Goal: Entertainment & Leisure: Consume media (video, audio)

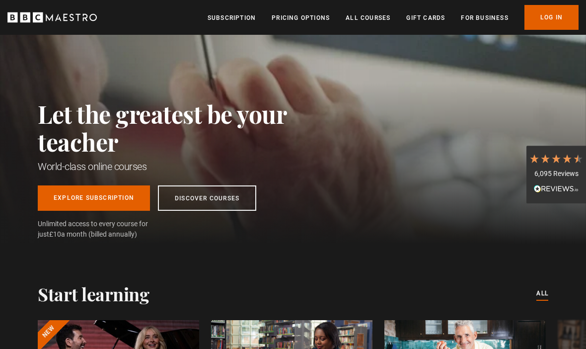
click at [560, 20] on link "Log In" at bounding box center [551, 17] width 54 height 25
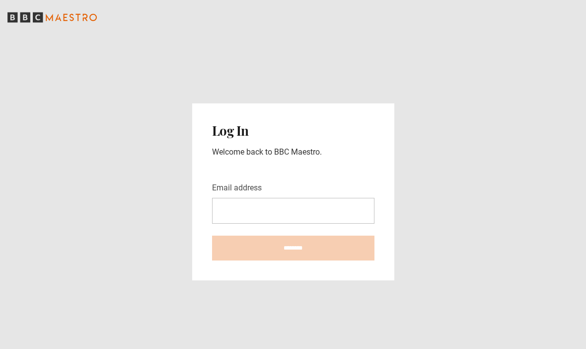
click at [223, 223] on input "Email address" at bounding box center [293, 211] width 162 height 26
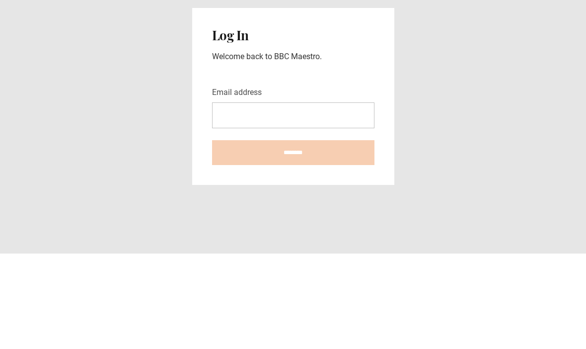
scroll to position [34, 0]
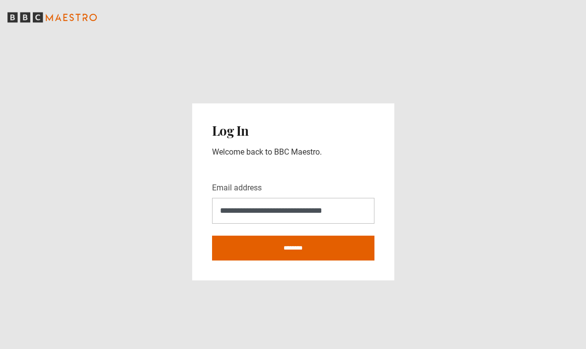
type input "**********"
click at [220, 235] on input "********" at bounding box center [293, 247] width 162 height 25
type input "**********"
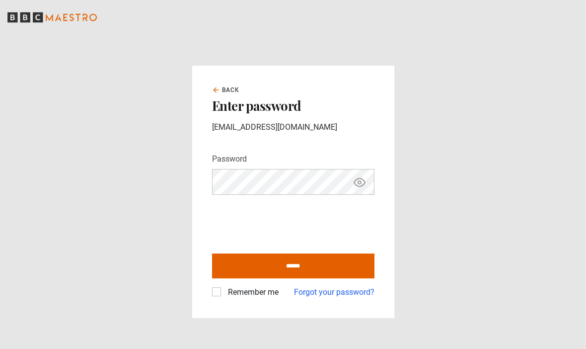
click at [227, 278] on input "******" at bounding box center [293, 265] width 162 height 25
type input "**********"
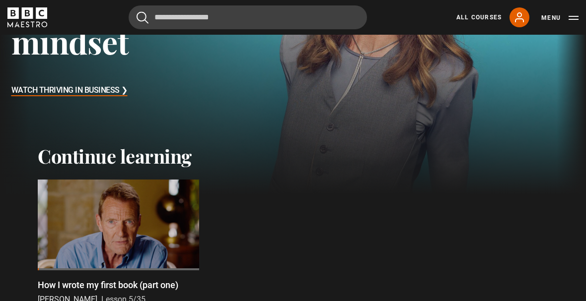
scroll to position [171, 0]
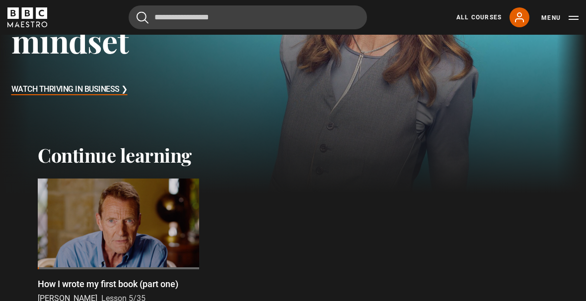
click at [85, 231] on div at bounding box center [118, 224] width 161 height 91
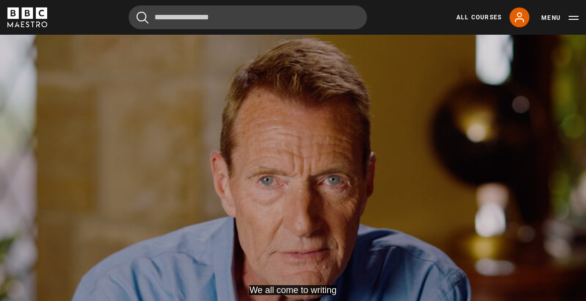
scroll to position [418, 0]
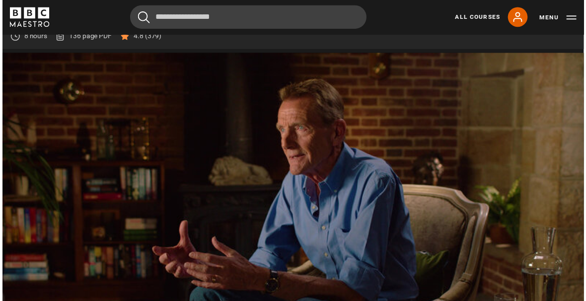
scroll to position [451, 0]
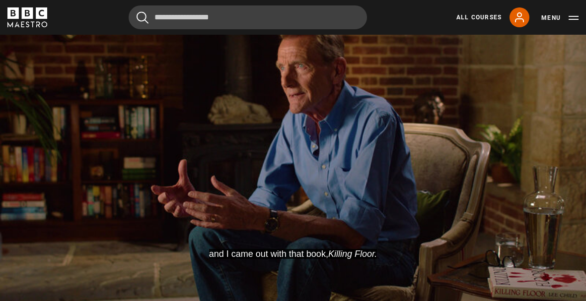
click at [127, 235] on video-js "and I came out with that book, Killing Floor. Video Player is loading. Play Les…" at bounding box center [293, 156] width 586 height 330
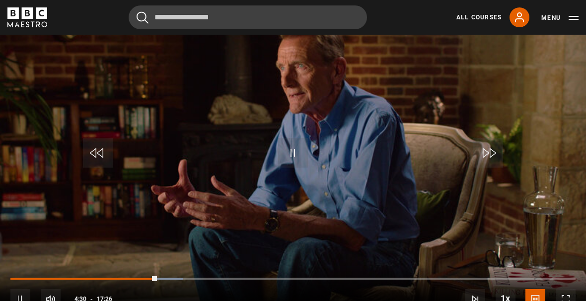
click at [299, 168] on span "Video Player" at bounding box center [293, 153] width 30 height 30
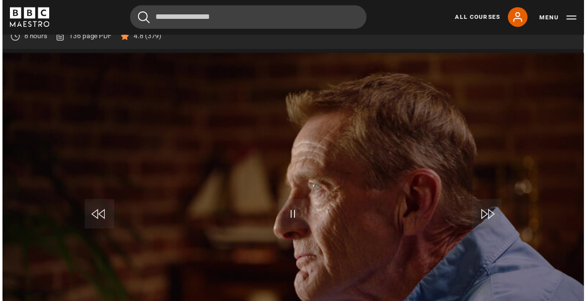
scroll to position [451, 0]
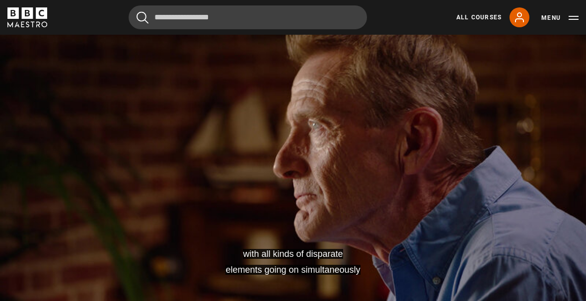
click at [249, 229] on video-js "with all kinds of disparate elements going on simultaneously Video Player is lo…" at bounding box center [293, 156] width 586 height 330
click at [276, 175] on button "Pause" at bounding box center [293, 153] width 35 height 45
click at [263, 190] on video-js "I'll never forget that review. Video Player is loading. Play Lesson Book 2 and …" at bounding box center [293, 156] width 586 height 330
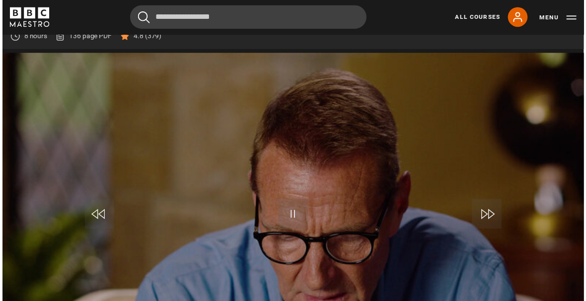
scroll to position [451, 0]
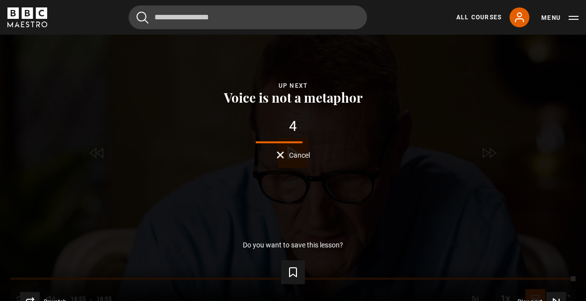
click at [151, 191] on div "Lesson Completed Up next Voice is not a metaphor 4 Cancel Do you want to save t…" at bounding box center [293, 156] width 586 height 330
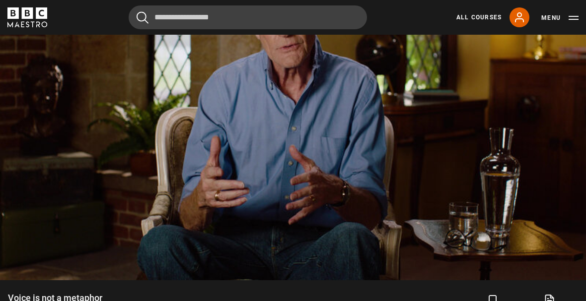
scroll to position [489, 0]
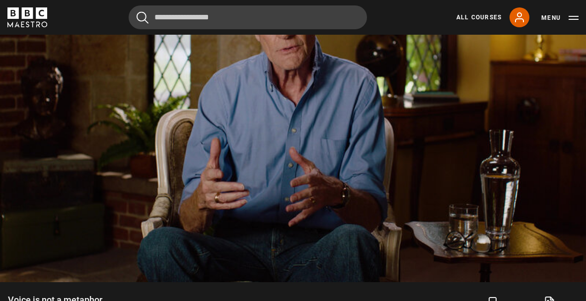
click at [278, 190] on video-js "Video Player is loading. Play Lesson Voice is not a metaphor 10s Skip Back 10 s…" at bounding box center [293, 118] width 586 height 330
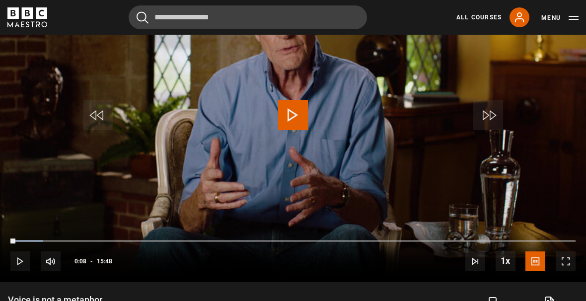
click at [276, 190] on video-js "Video Player is loading. Play Lesson Voice is not a metaphor 10s Skip Back 10 s…" at bounding box center [293, 118] width 586 height 330
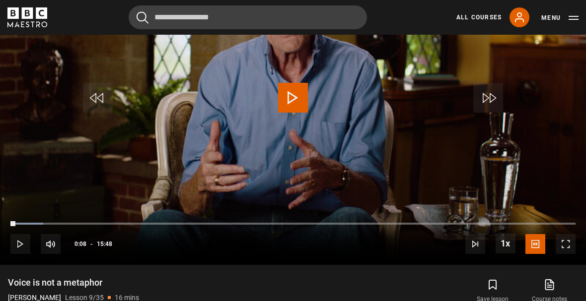
click at [573, 19] on button "Menu" at bounding box center [559, 18] width 37 height 10
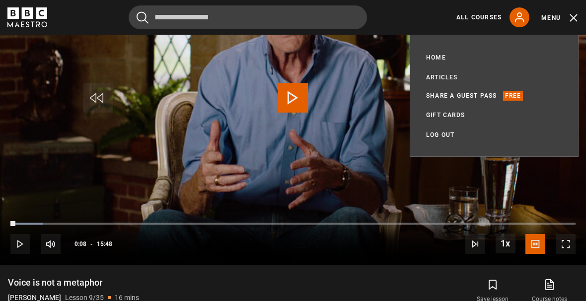
click at [430, 138] on link "Log out" at bounding box center [440, 135] width 28 height 10
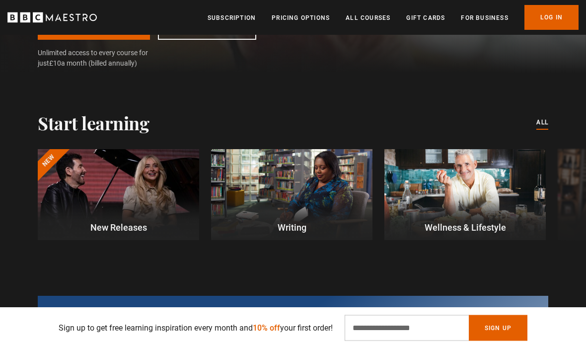
scroll to position [230, 0]
click at [116, 221] on p "New Releases" at bounding box center [118, 227] width 161 height 13
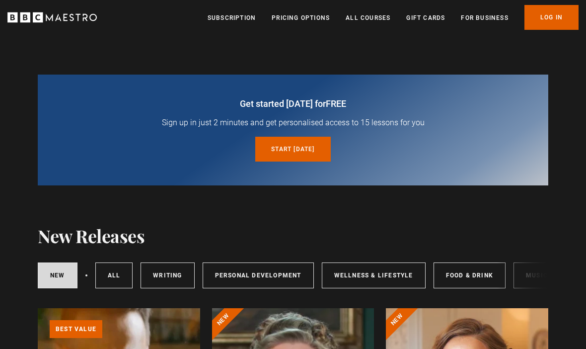
click at [288, 16] on link "Pricing Options" at bounding box center [301, 18] width 58 height 10
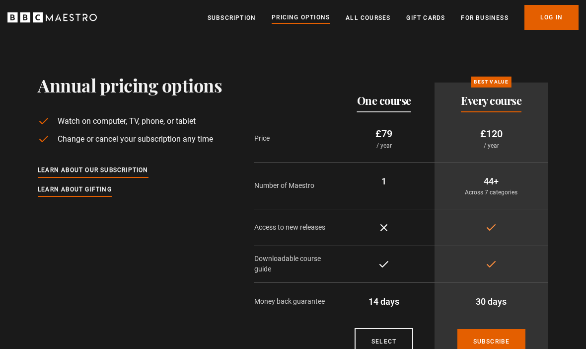
click at [229, 16] on link "Subscription" at bounding box center [232, 18] width 48 height 10
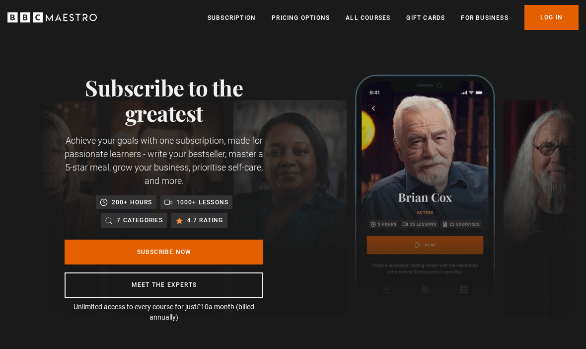
scroll to position [0, 224]
